Goal: Transaction & Acquisition: Purchase product/service

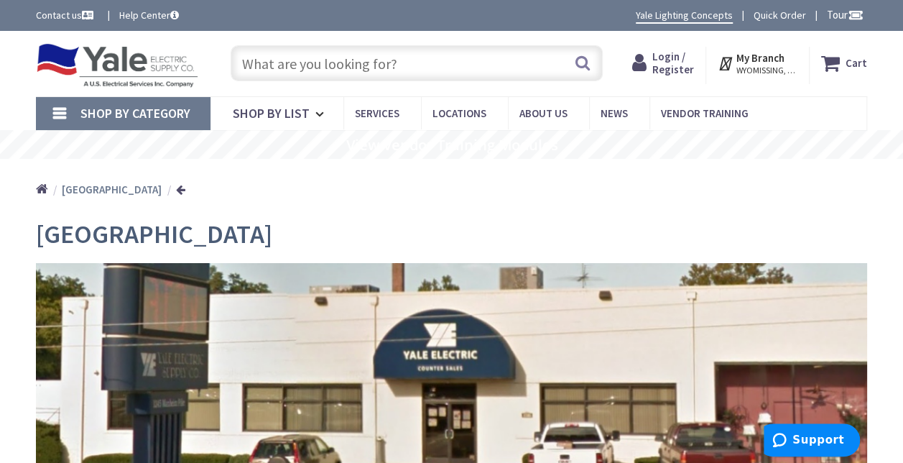
click at [130, 111] on span "Shop By Category" at bounding box center [135, 113] width 110 height 17
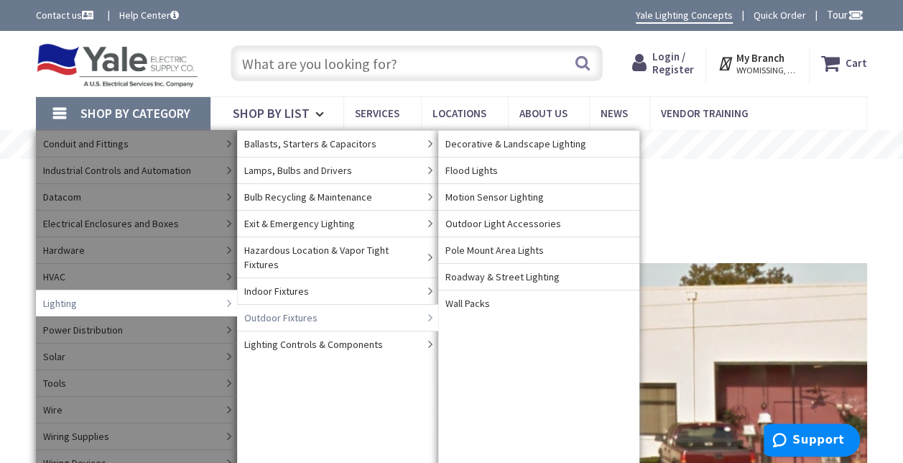
click at [271, 310] on span "Outdoor Fixtures" at bounding box center [280, 317] width 73 height 14
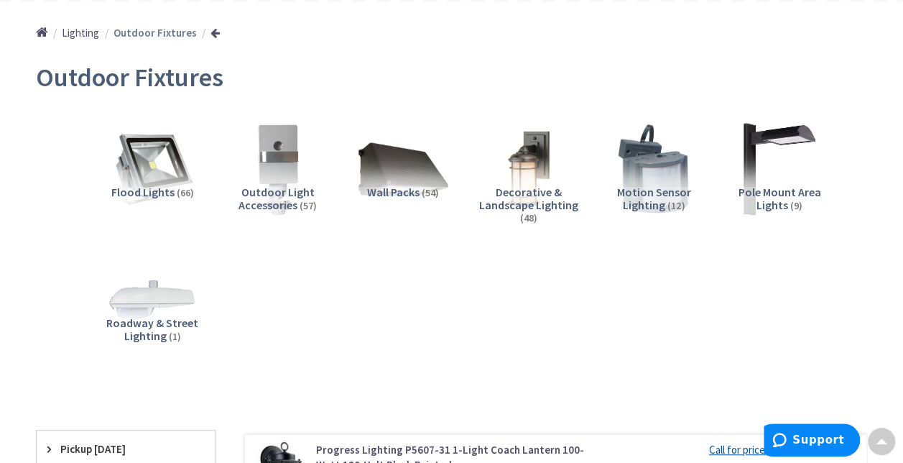
scroll to position [175, 0]
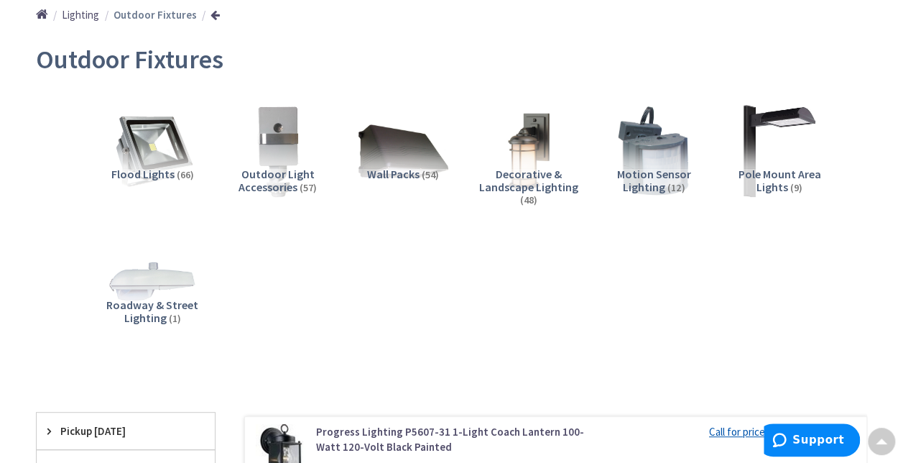
click at [151, 181] on div "Flood Lights (66)" at bounding box center [152, 193] width 103 height 50
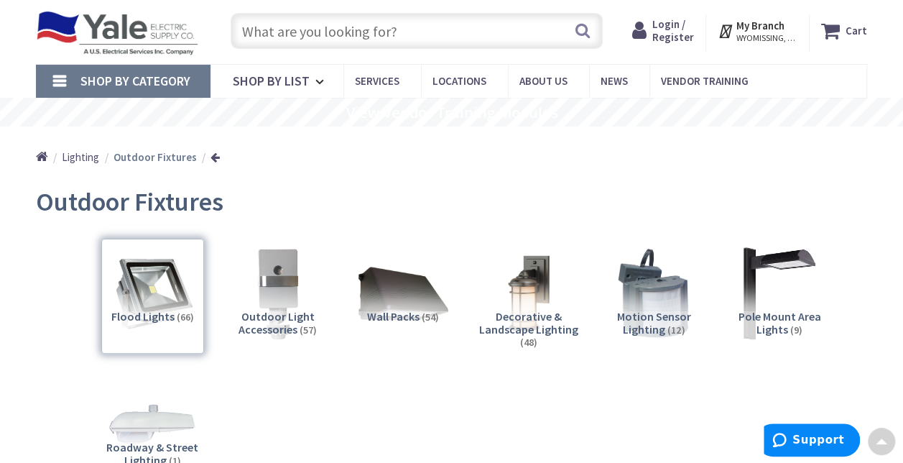
scroll to position [0, 0]
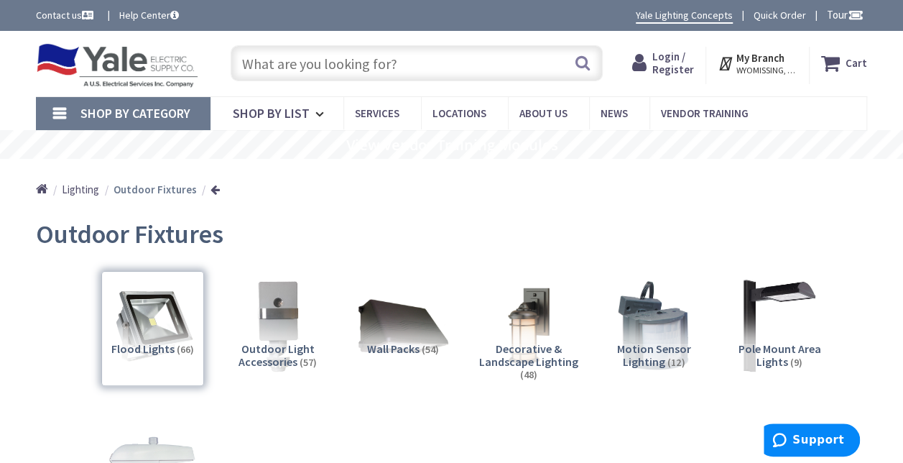
click at [418, 60] on input "text" at bounding box center [417, 63] width 372 height 36
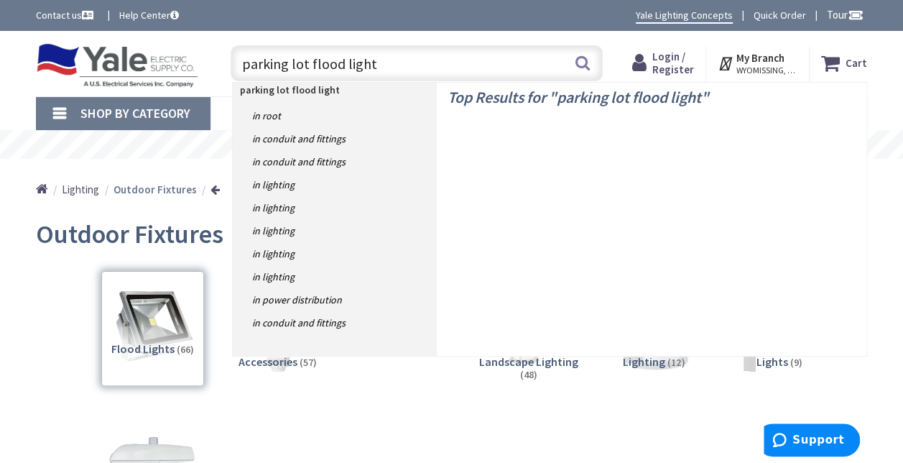
type input "parking lot flood lights"
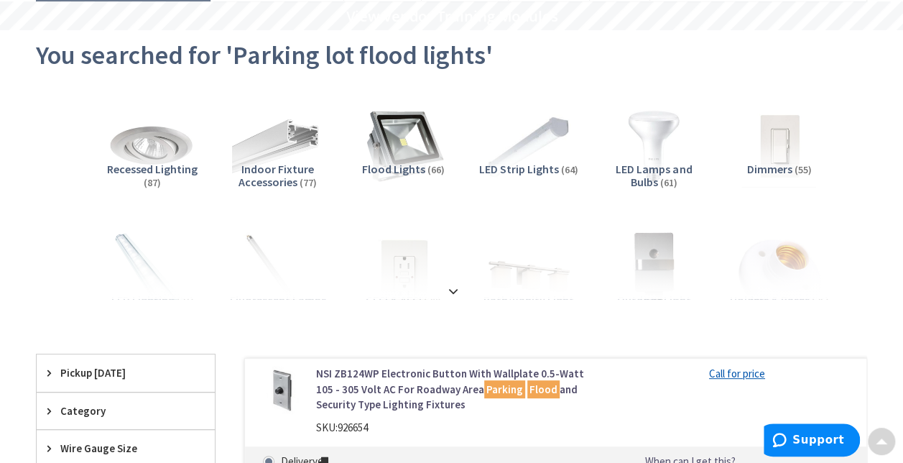
scroll to position [130, 0]
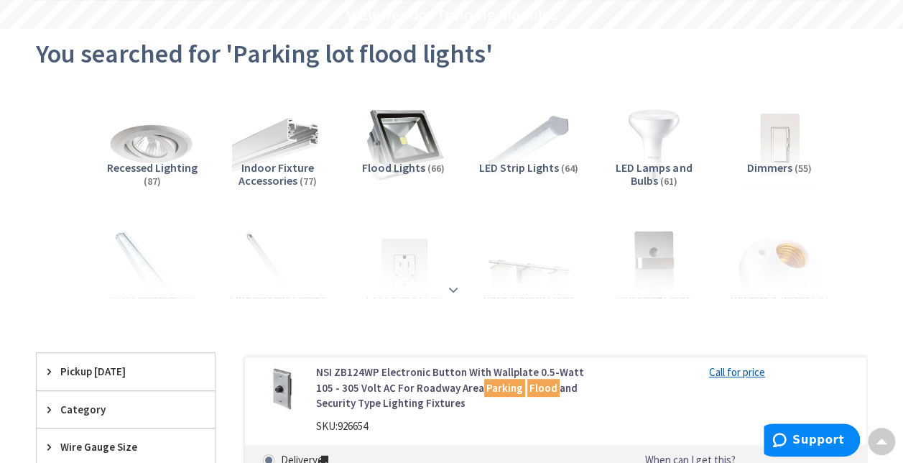
click at [454, 287] on strong at bounding box center [453, 290] width 17 height 16
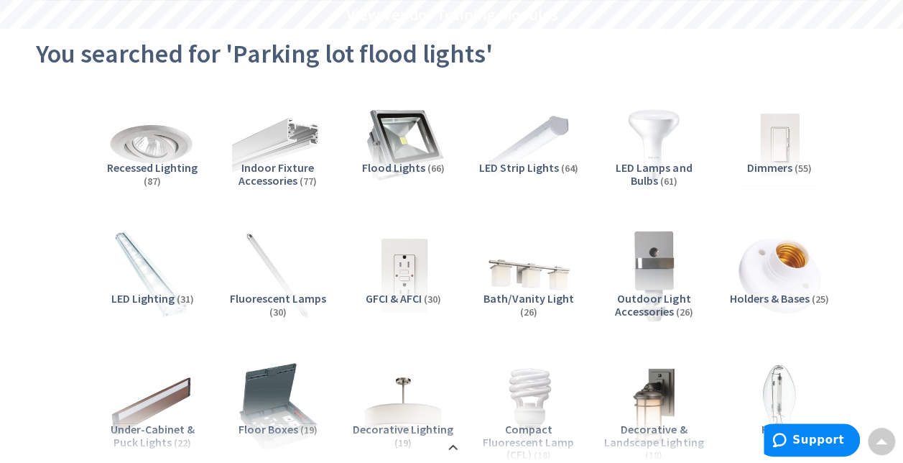
scroll to position [535, 0]
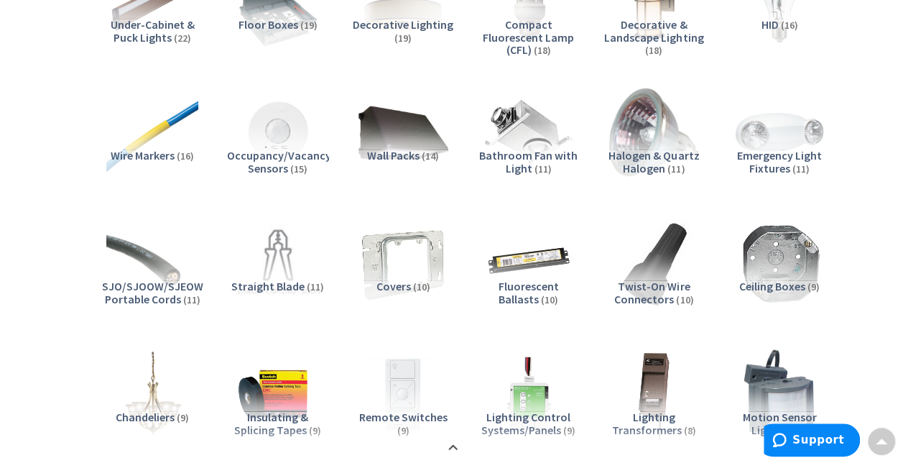
click at [408, 152] on span "Wall Packs" at bounding box center [393, 155] width 52 height 14
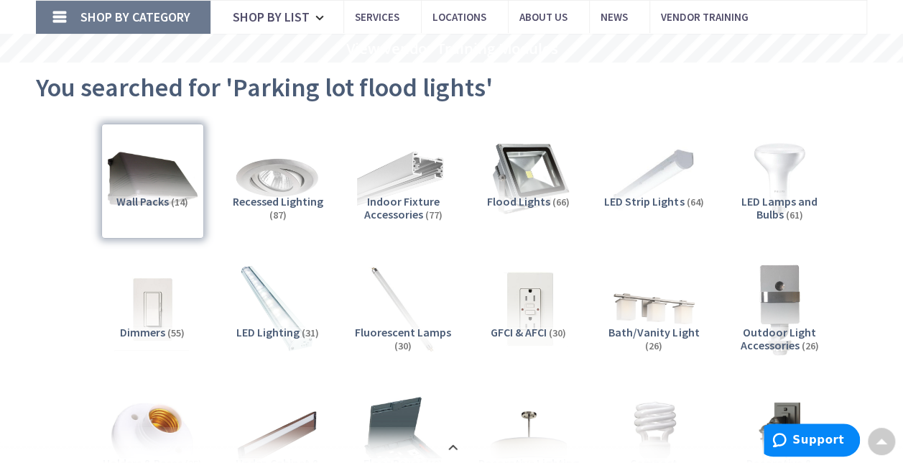
scroll to position [96, 0]
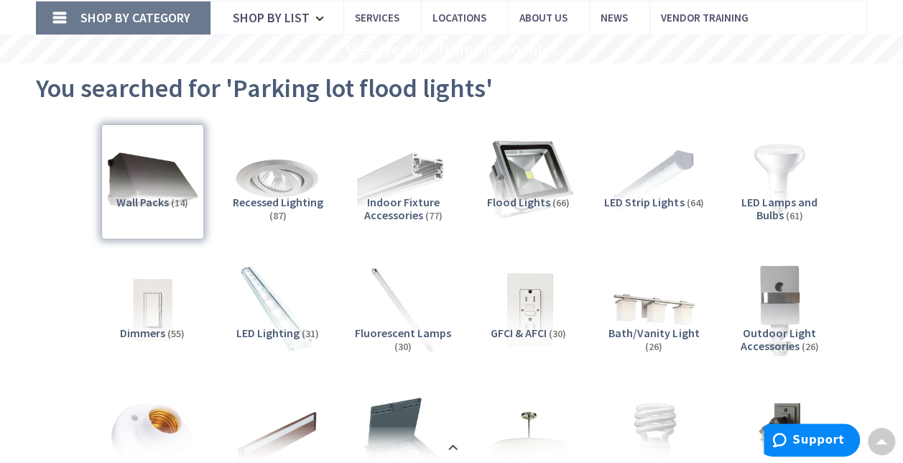
click at [536, 190] on img at bounding box center [528, 179] width 101 height 101
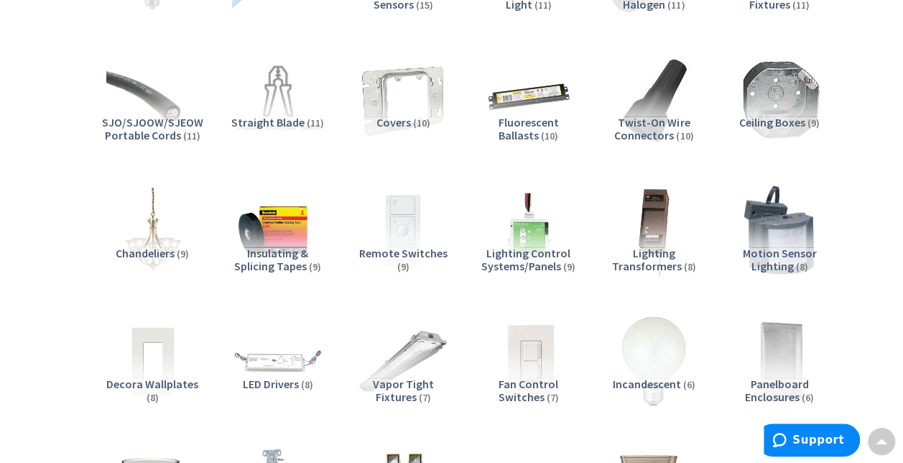
scroll to position [2464, 0]
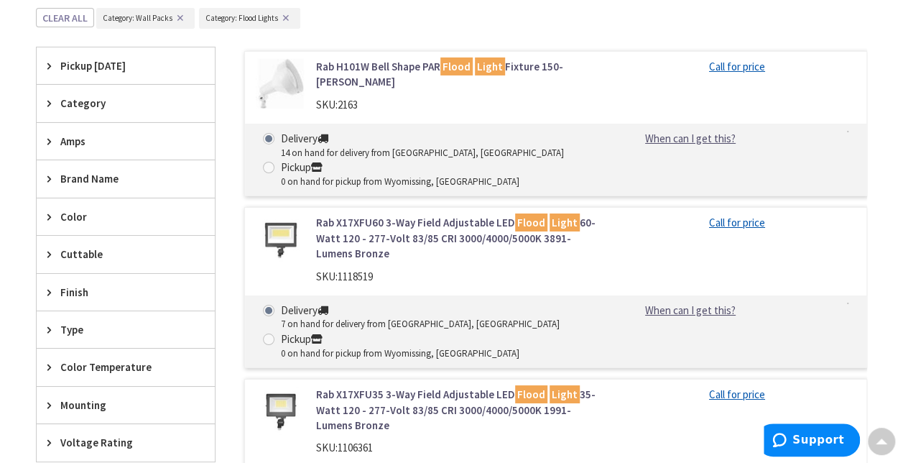
click at [448, 218] on link "Rab X17XFU60 3-Way Field Adjustable LED Flood Light 60-Watt 120 - 277-Volt 83/8…" at bounding box center [456, 238] width 280 height 46
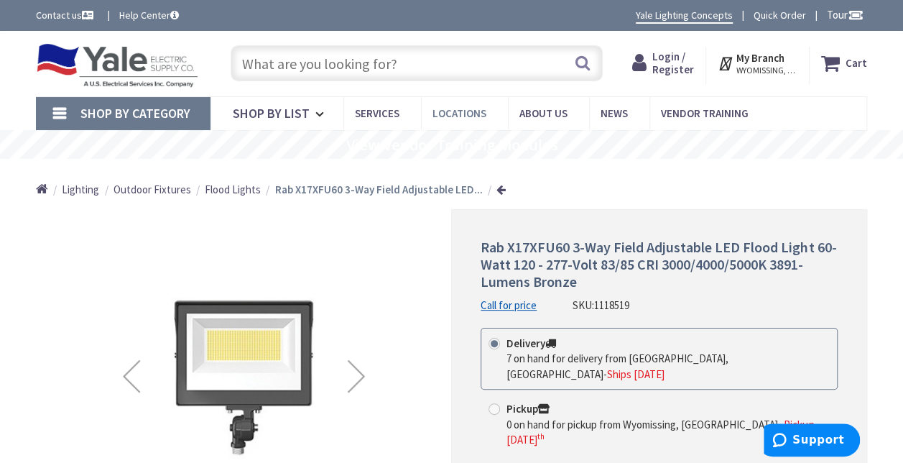
click at [468, 115] on span "Locations" at bounding box center [460, 113] width 54 height 14
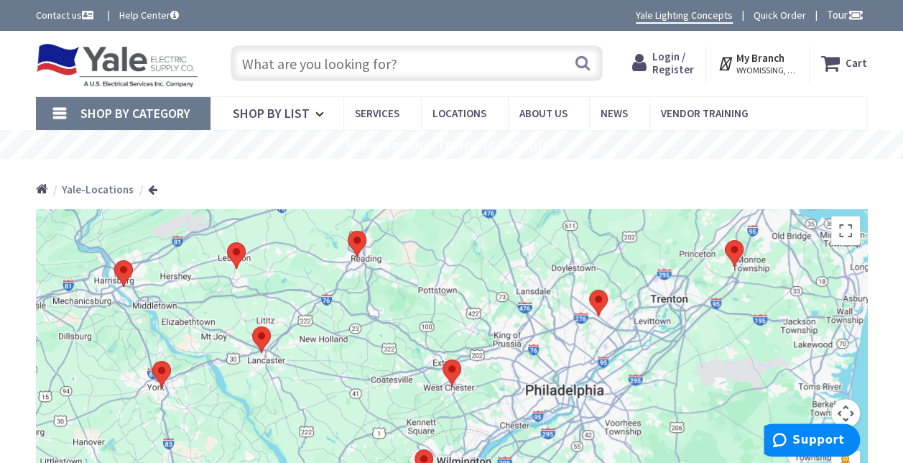
click at [260, 341] on img at bounding box center [262, 340] width 30 height 38
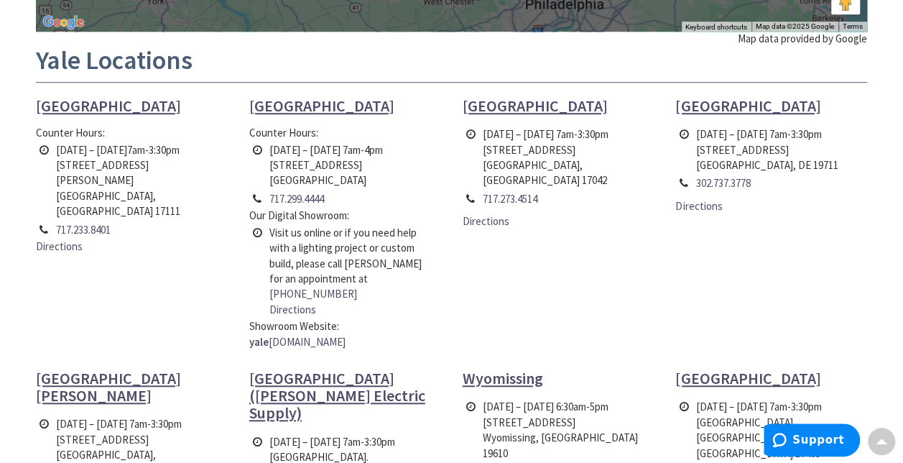
scroll to position [466, 0]
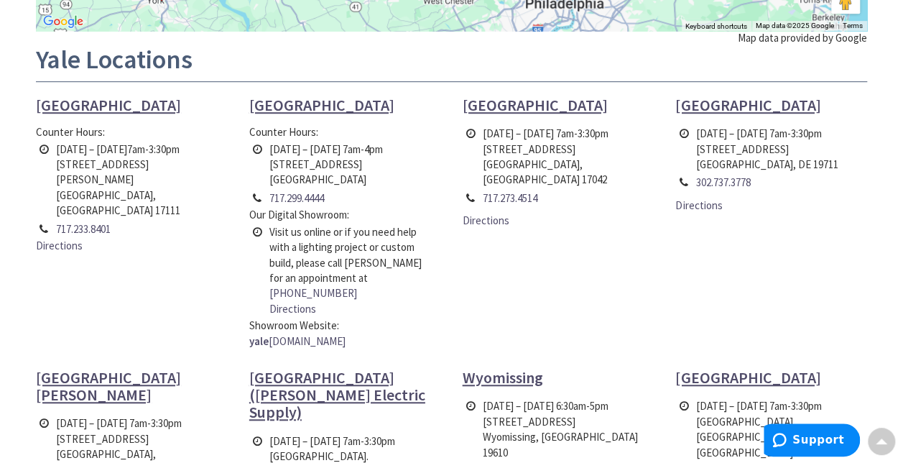
click at [313, 333] on link "y ale lightingconcepts.com" at bounding box center [297, 340] width 96 height 15
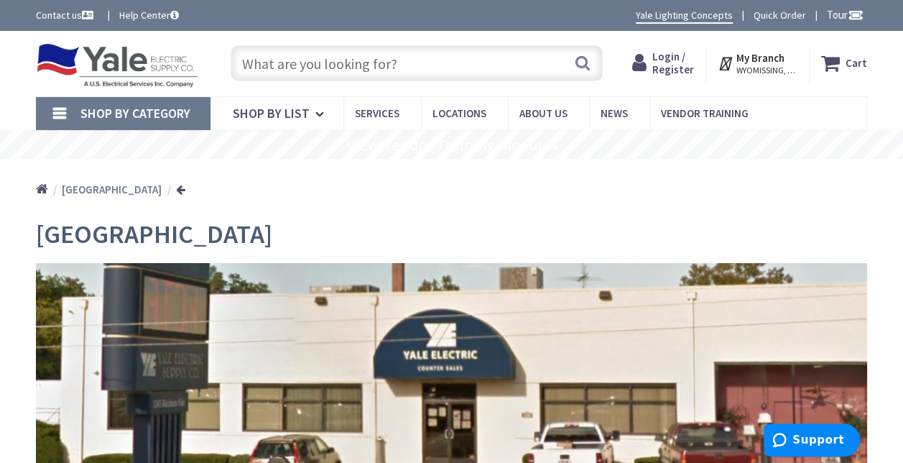
click at [146, 106] on span "Shop By Category" at bounding box center [135, 113] width 110 height 17
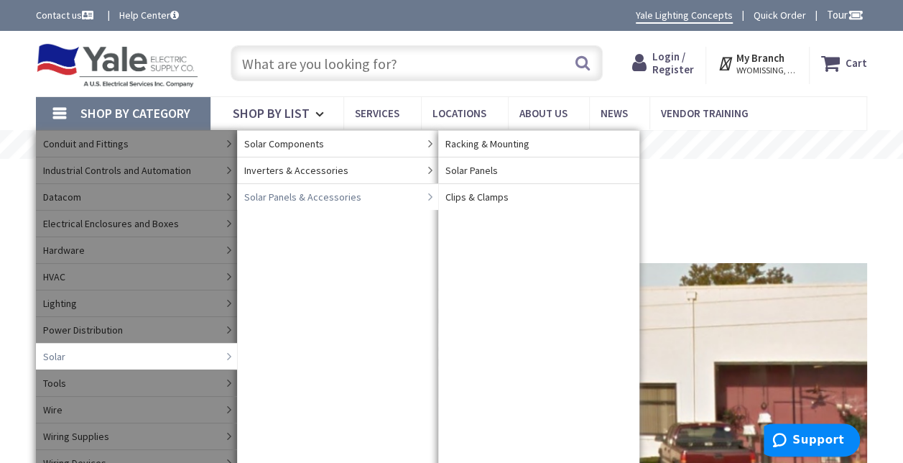
click at [344, 190] on span "Solar Panels & Accessories" at bounding box center [302, 197] width 117 height 14
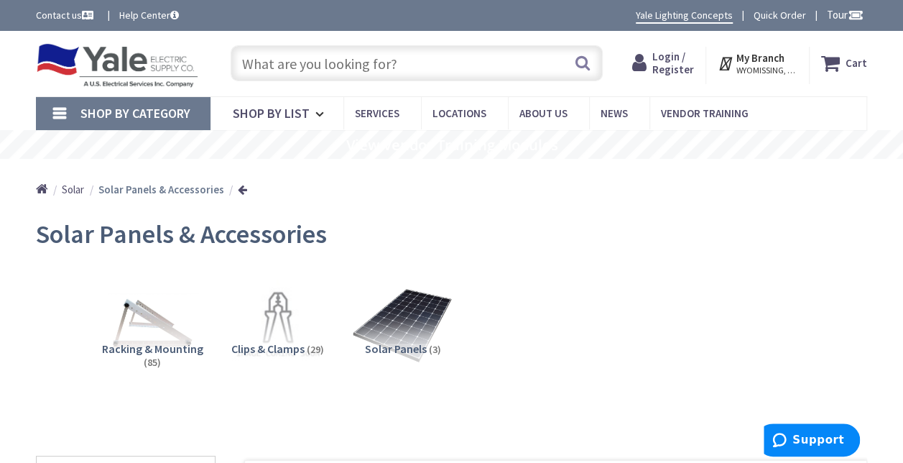
click at [404, 323] on img at bounding box center [403, 325] width 101 height 101
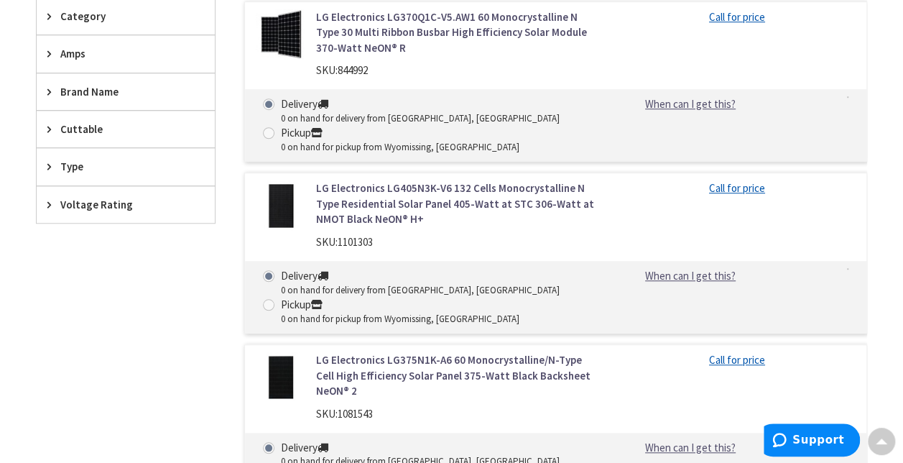
scroll to position [472, 0]
